Goal: Find specific page/section: Find specific page/section

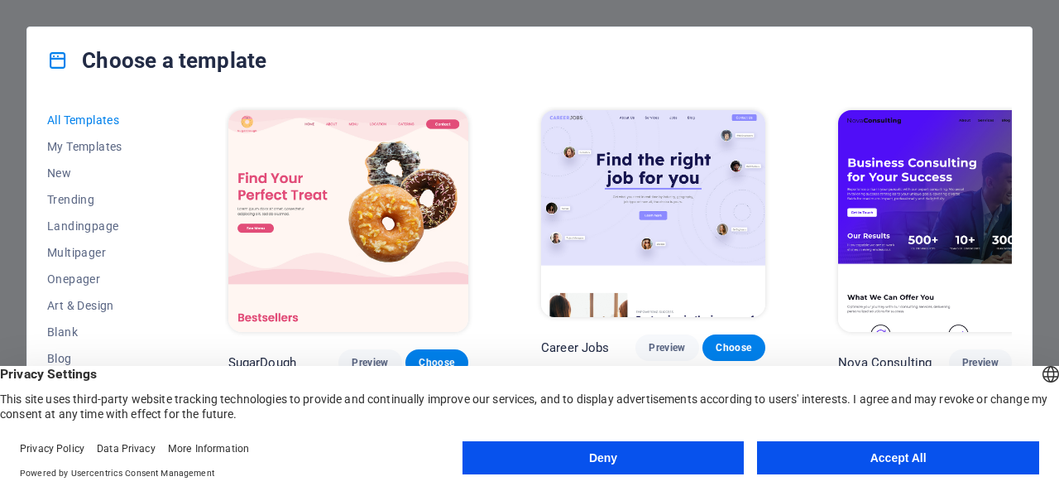
click at [836, 453] on button "Accept All" at bounding box center [898, 457] width 282 height 33
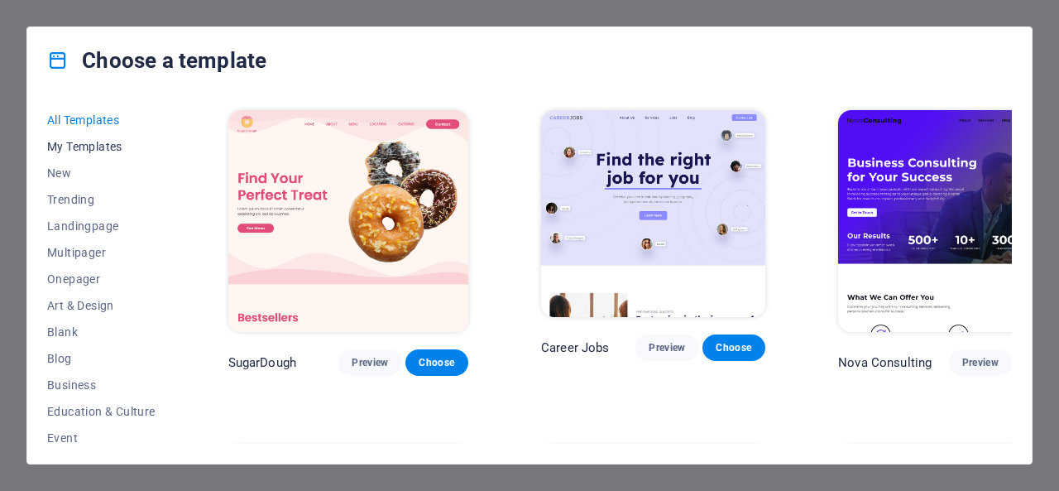
click at [108, 141] on span "My Templates" at bounding box center [101, 146] width 108 height 13
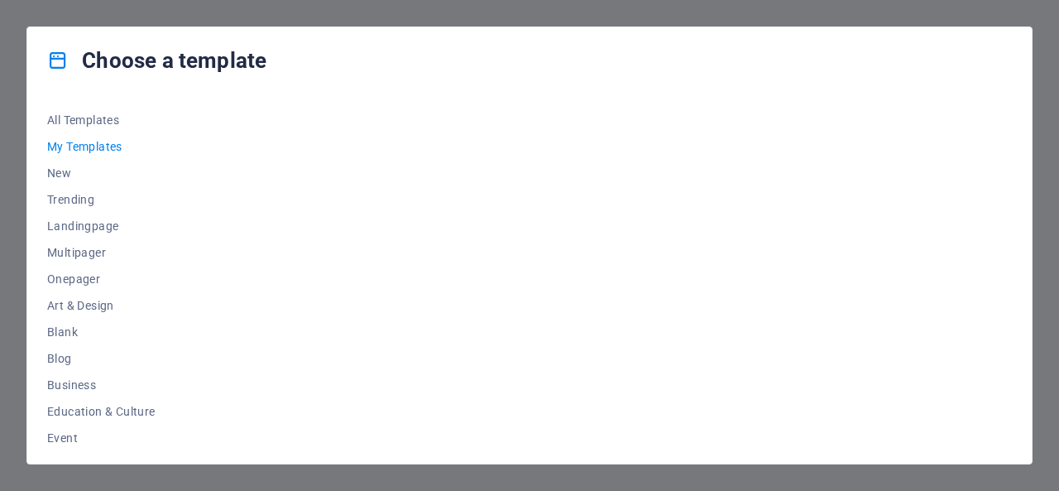
drag, startPoint x: 174, startPoint y: 255, endPoint x: 169, endPoint y: 337, distance: 82.1
click at [169, 337] on div "All Templates My Templates New Trending Landingpage Multipager Onepager Art & D…" at bounding box center [111, 275] width 128 height 337
click at [88, 113] on span "All Templates" at bounding box center [101, 119] width 108 height 13
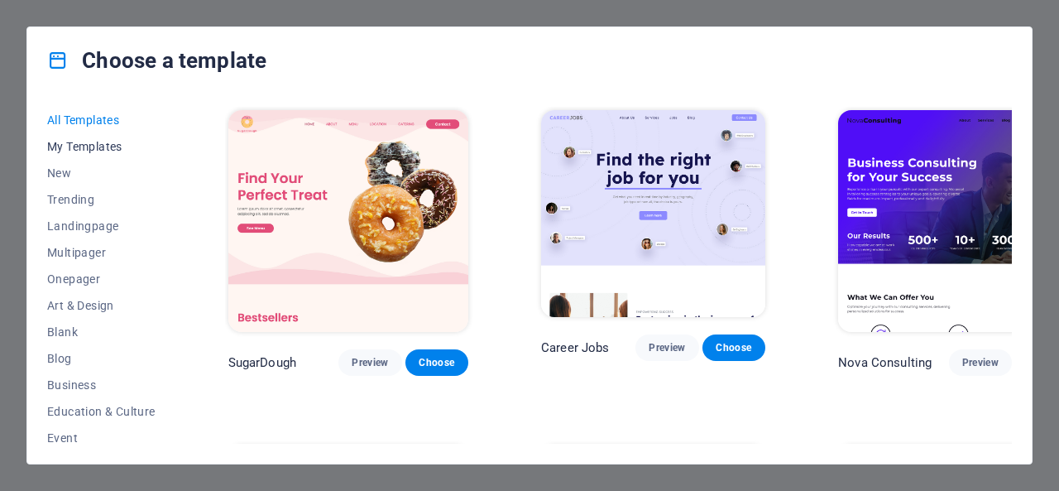
click at [98, 141] on span "My Templates" at bounding box center [101, 146] width 108 height 13
